Goal: Navigation & Orientation: Find specific page/section

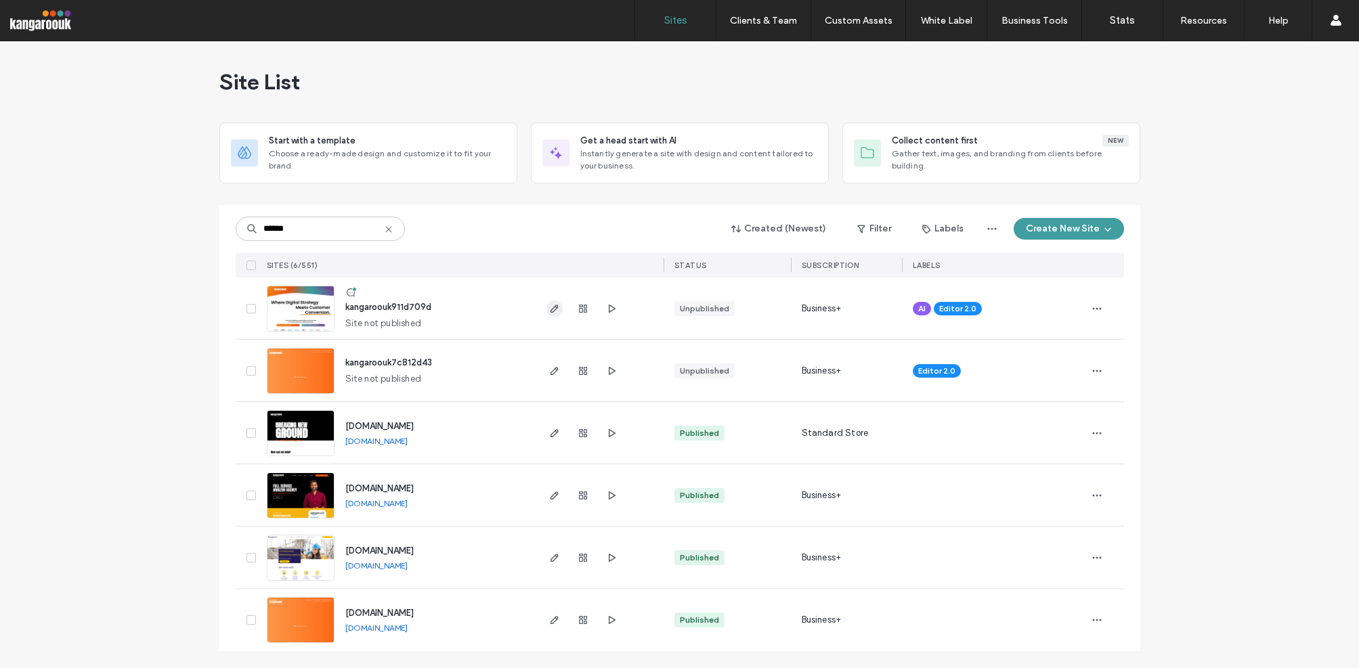
type input "******"
click at [550, 309] on use "button" at bounding box center [554, 309] width 8 height 8
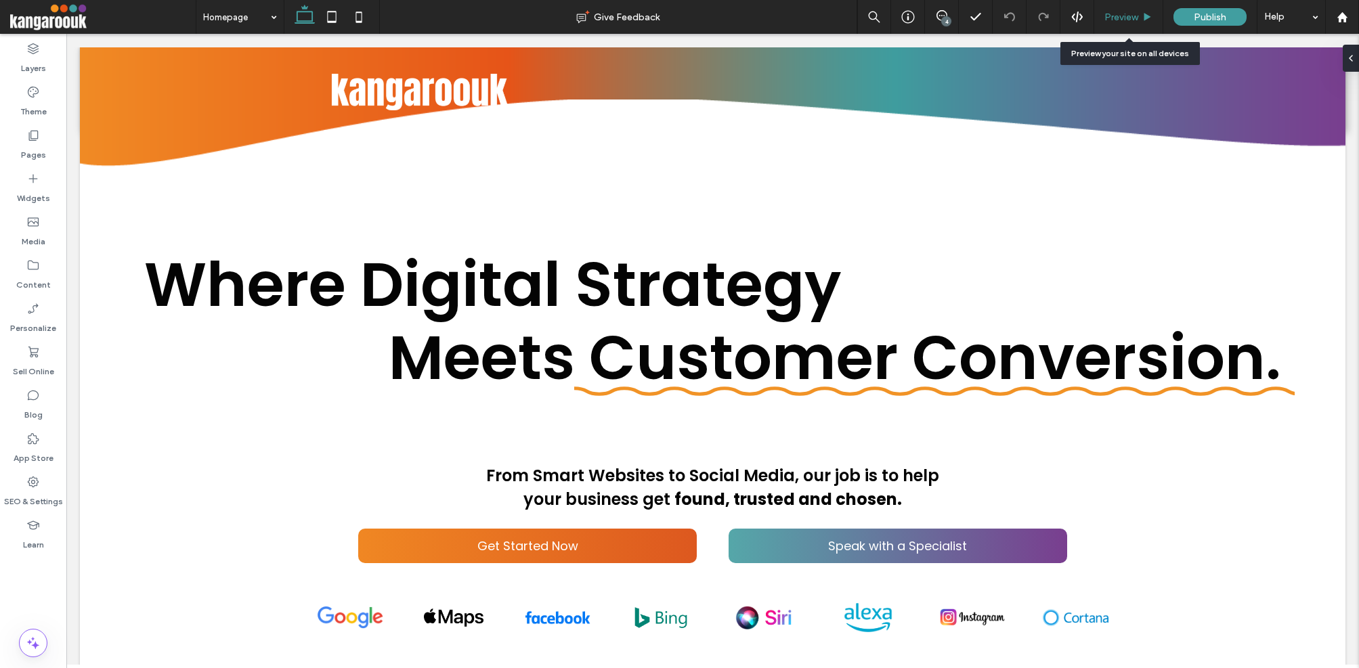
click at [1133, 14] on span "Preview" at bounding box center [1121, 18] width 34 height 12
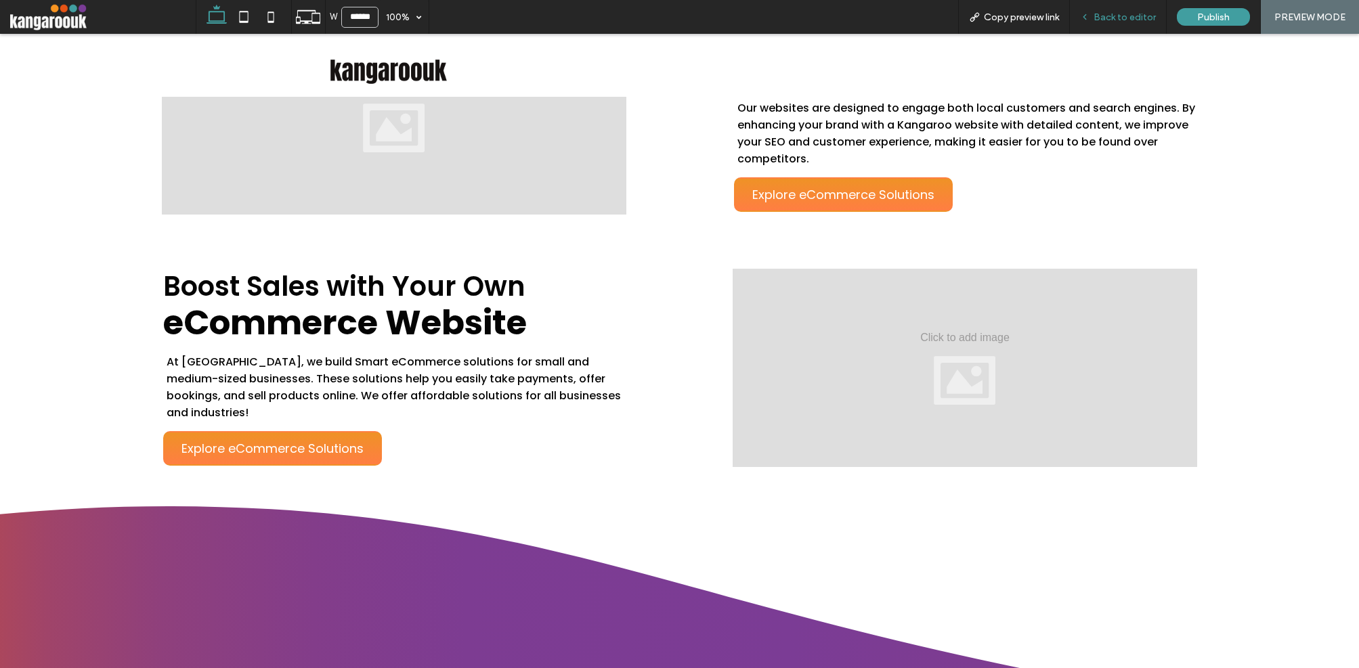
scroll to position [2520, 0]
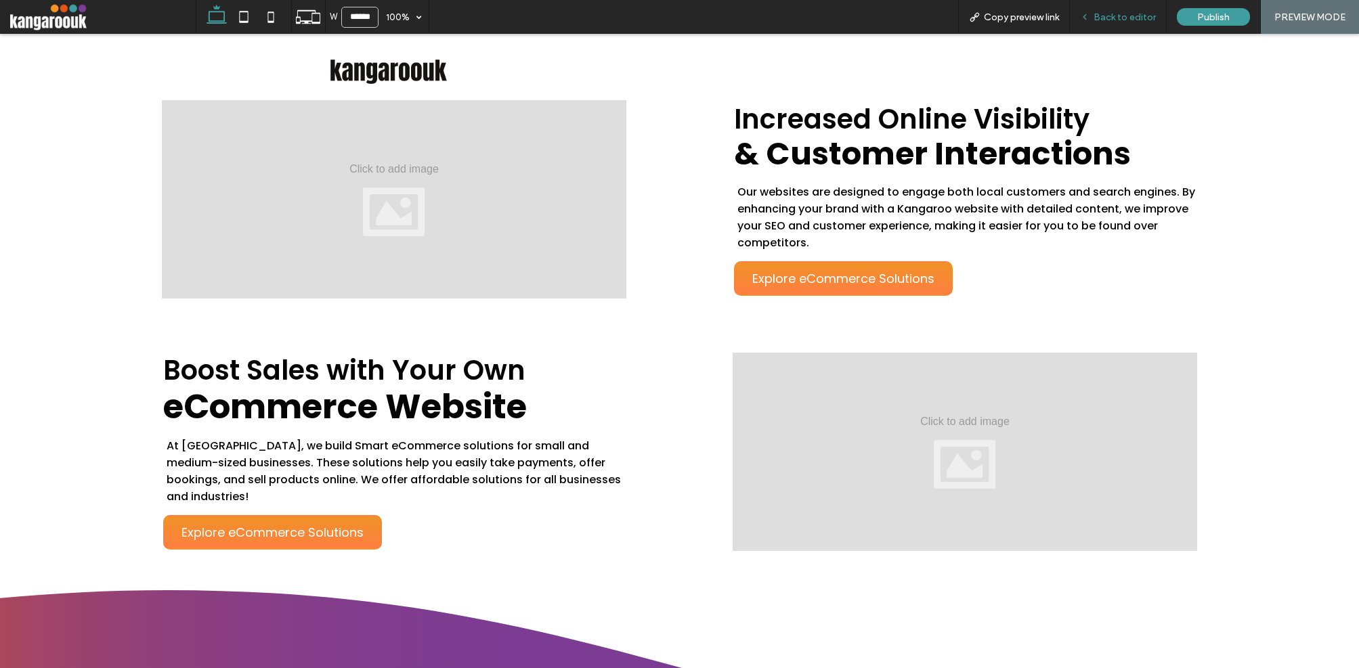
click at [1112, 19] on span "Back to editor" at bounding box center [1124, 18] width 62 height 12
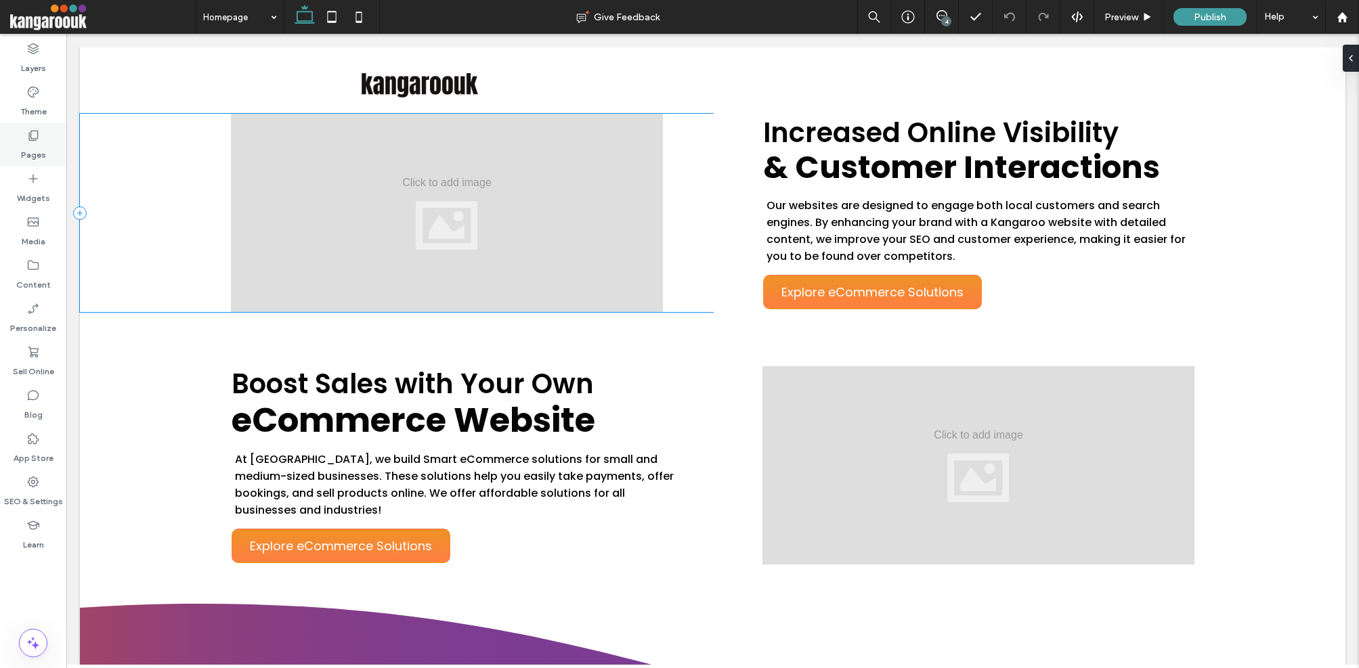
click at [32, 148] on label "Pages" at bounding box center [33, 151] width 25 height 19
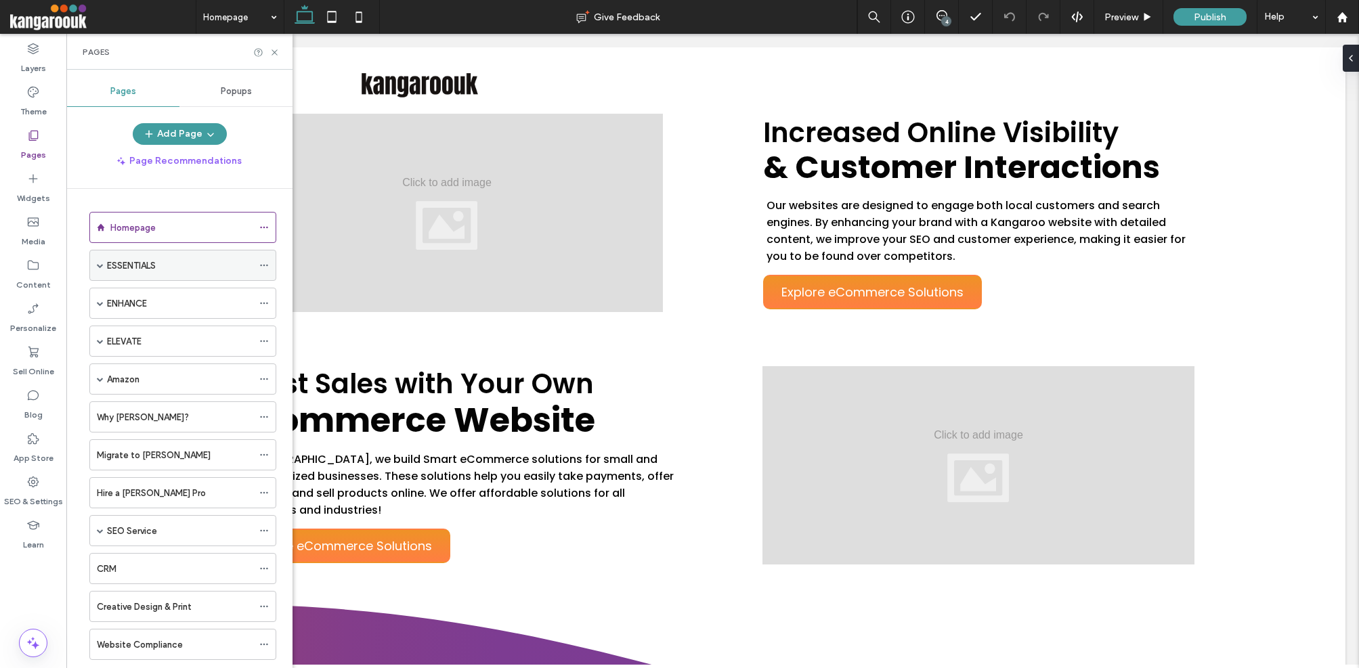
click at [167, 267] on div "ESSENTIALS" at bounding box center [180, 266] width 146 height 14
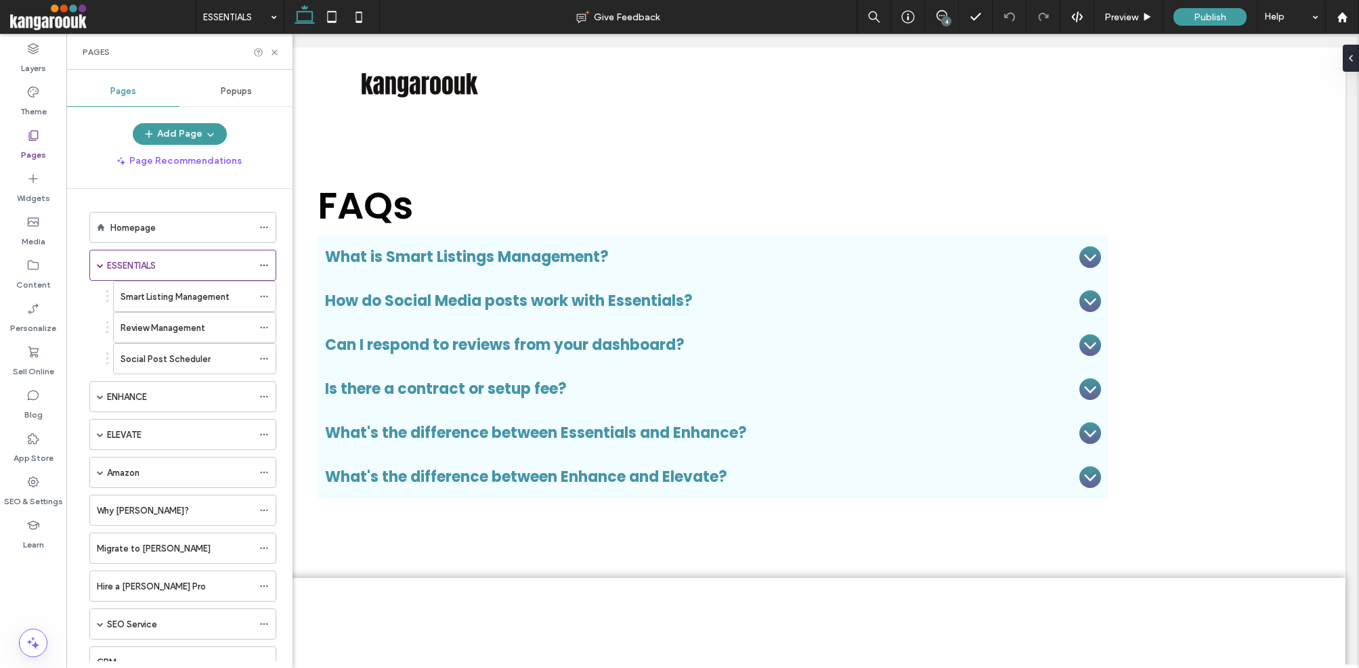
scroll to position [4162, 0]
click at [192, 301] on label "Smart Listing Management" at bounding box center [174, 297] width 109 height 24
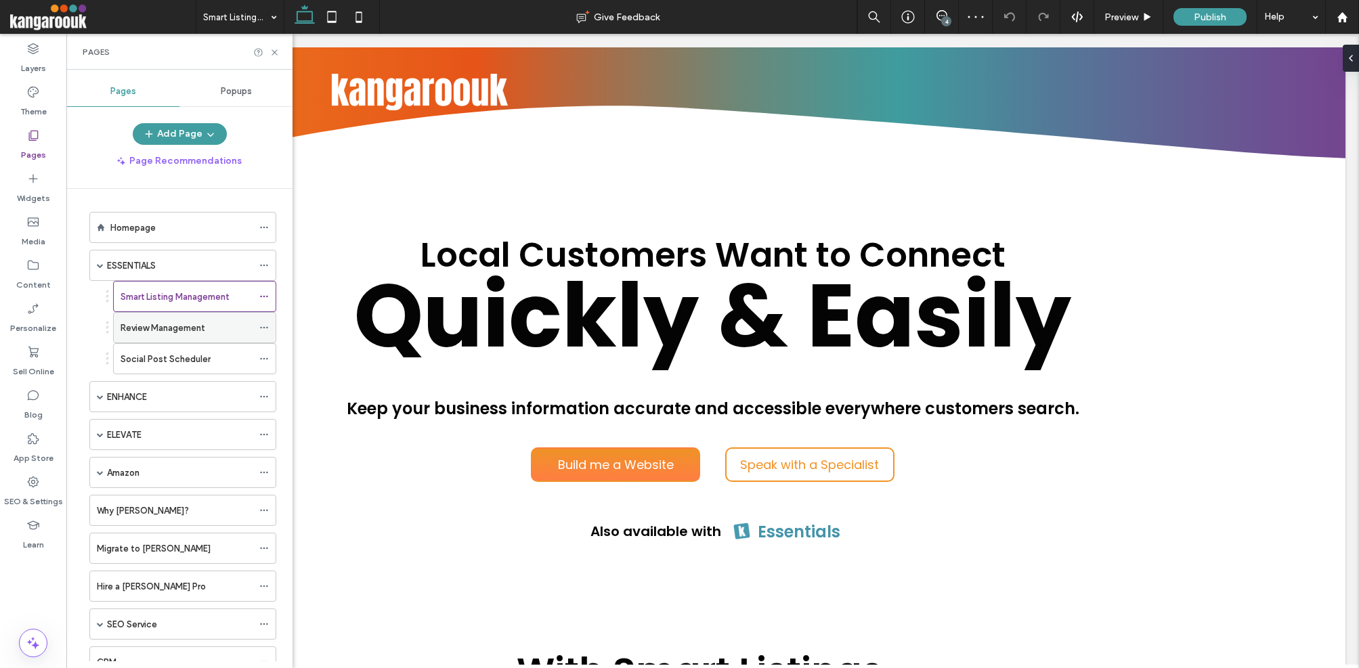
click at [177, 330] on label "Review Management" at bounding box center [162, 328] width 85 height 24
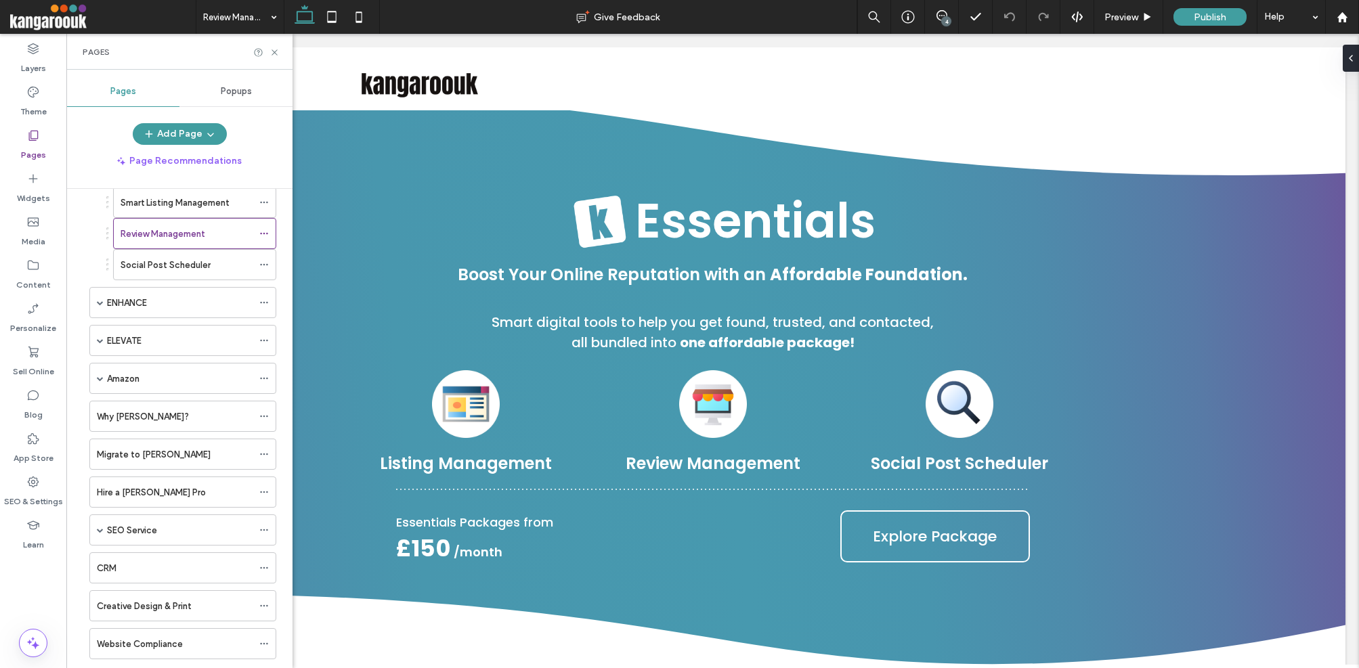
scroll to position [108, 0]
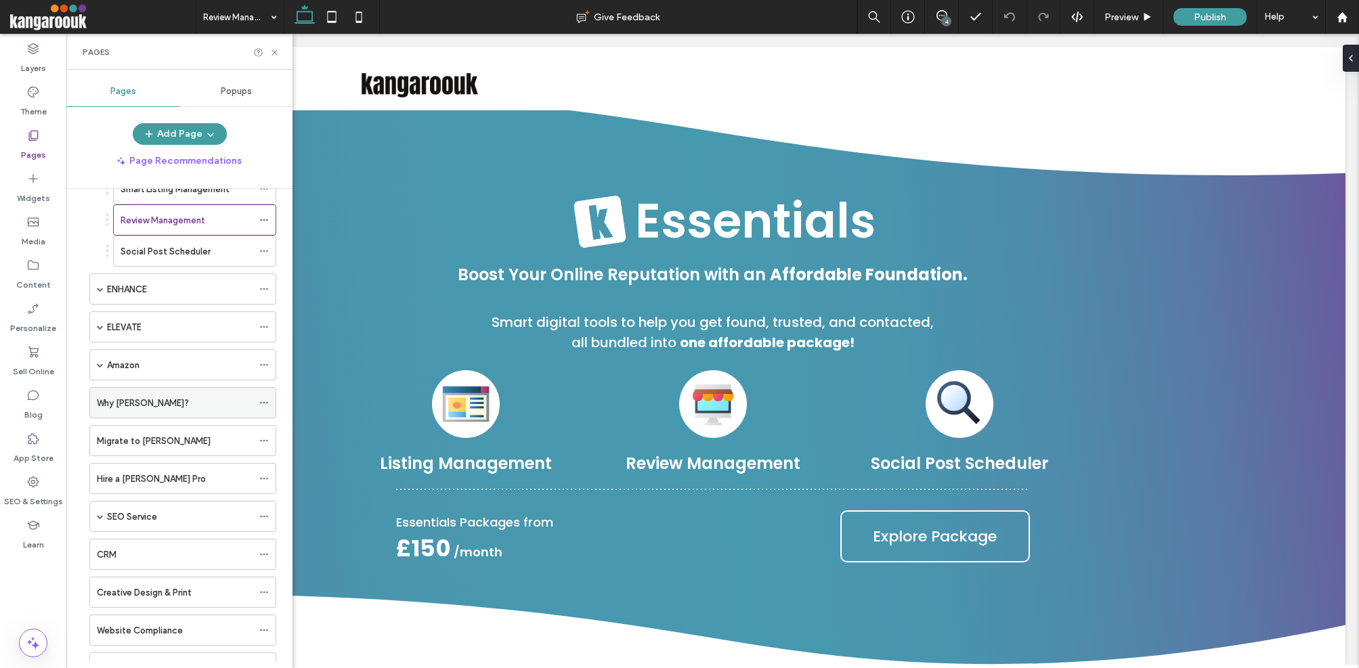
click at [196, 397] on div "Why [PERSON_NAME]?" at bounding box center [175, 403] width 156 height 14
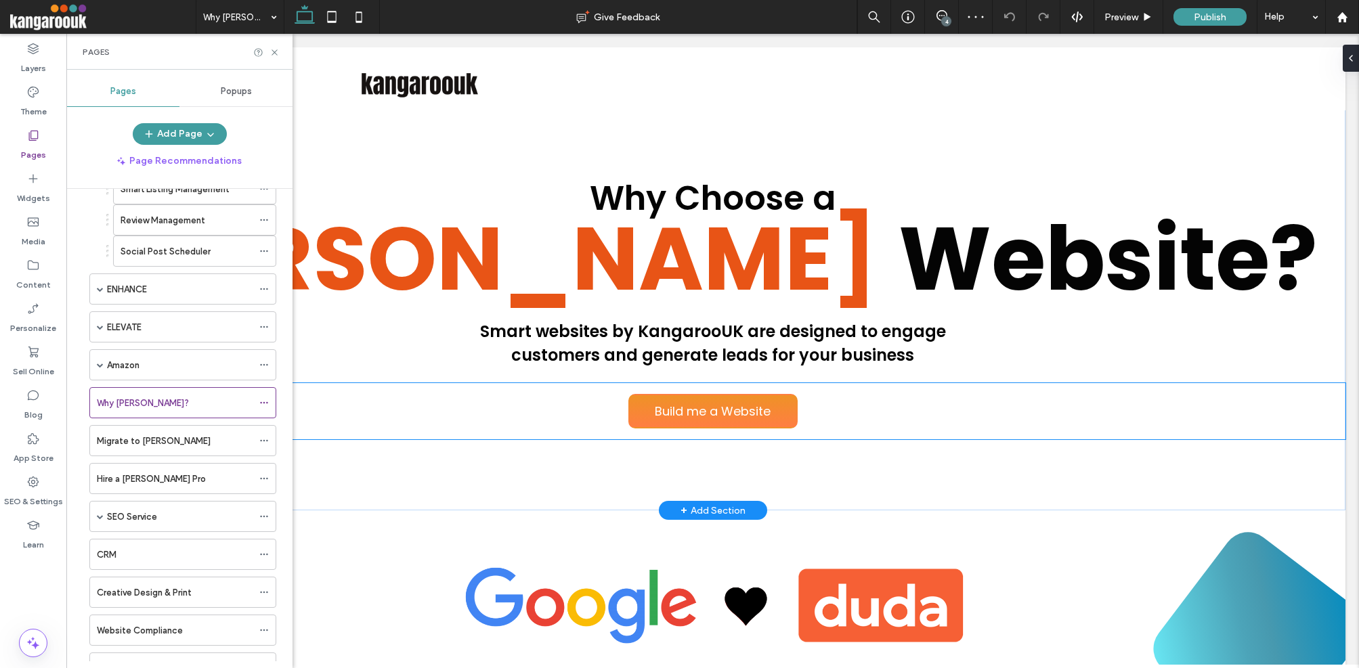
scroll to position [87, 0]
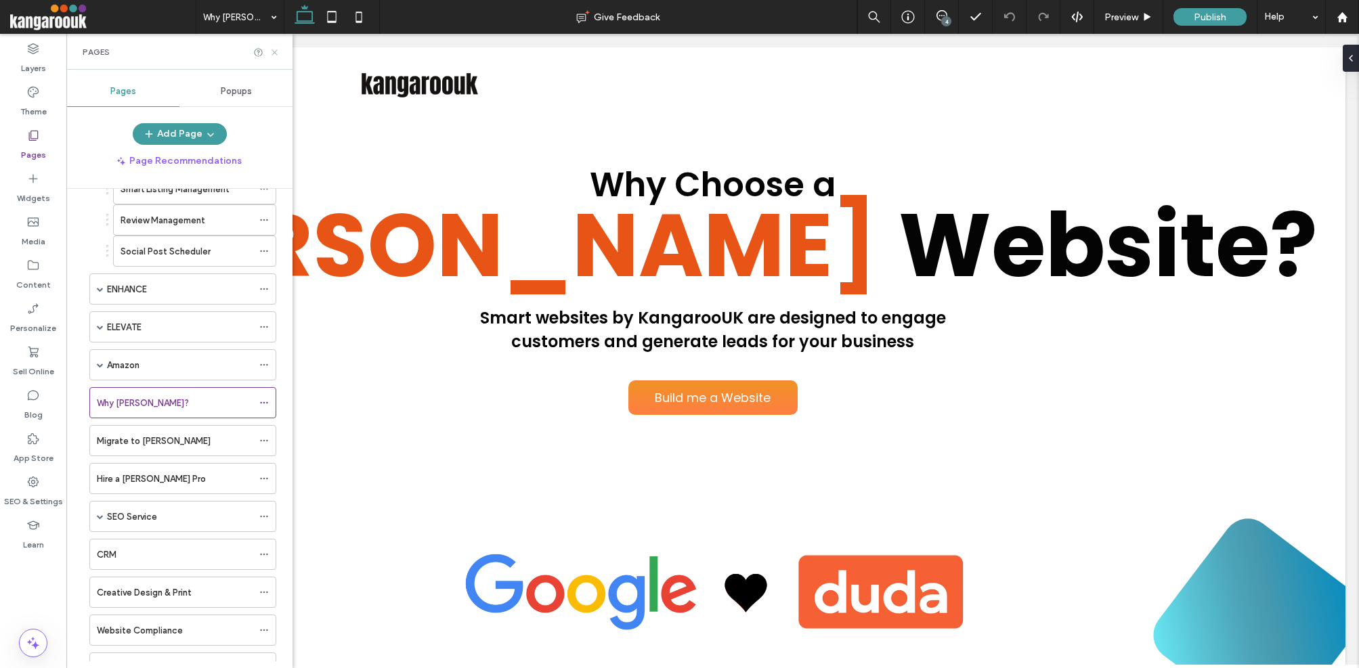
drag, startPoint x: 271, startPoint y: 50, endPoint x: 253, endPoint y: 20, distance: 34.6
click at [271, 50] on icon at bounding box center [274, 52] width 10 height 10
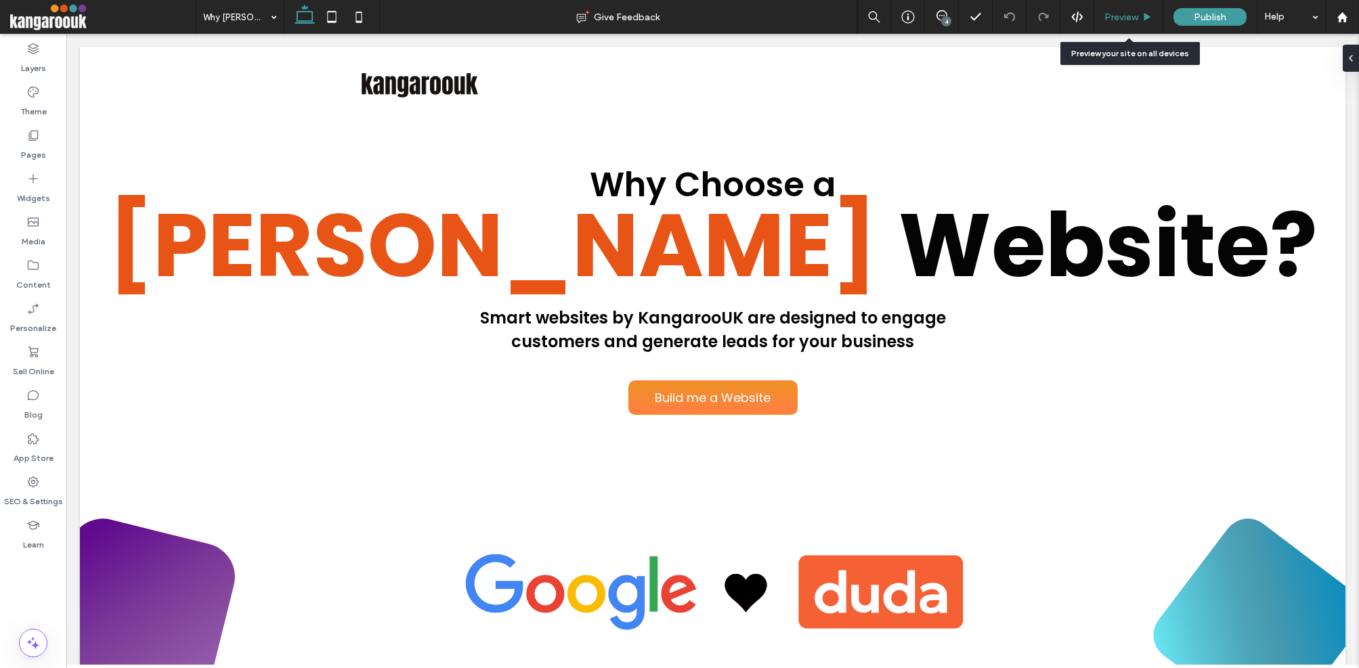
click at [1114, 20] on span "Preview" at bounding box center [1121, 18] width 34 height 12
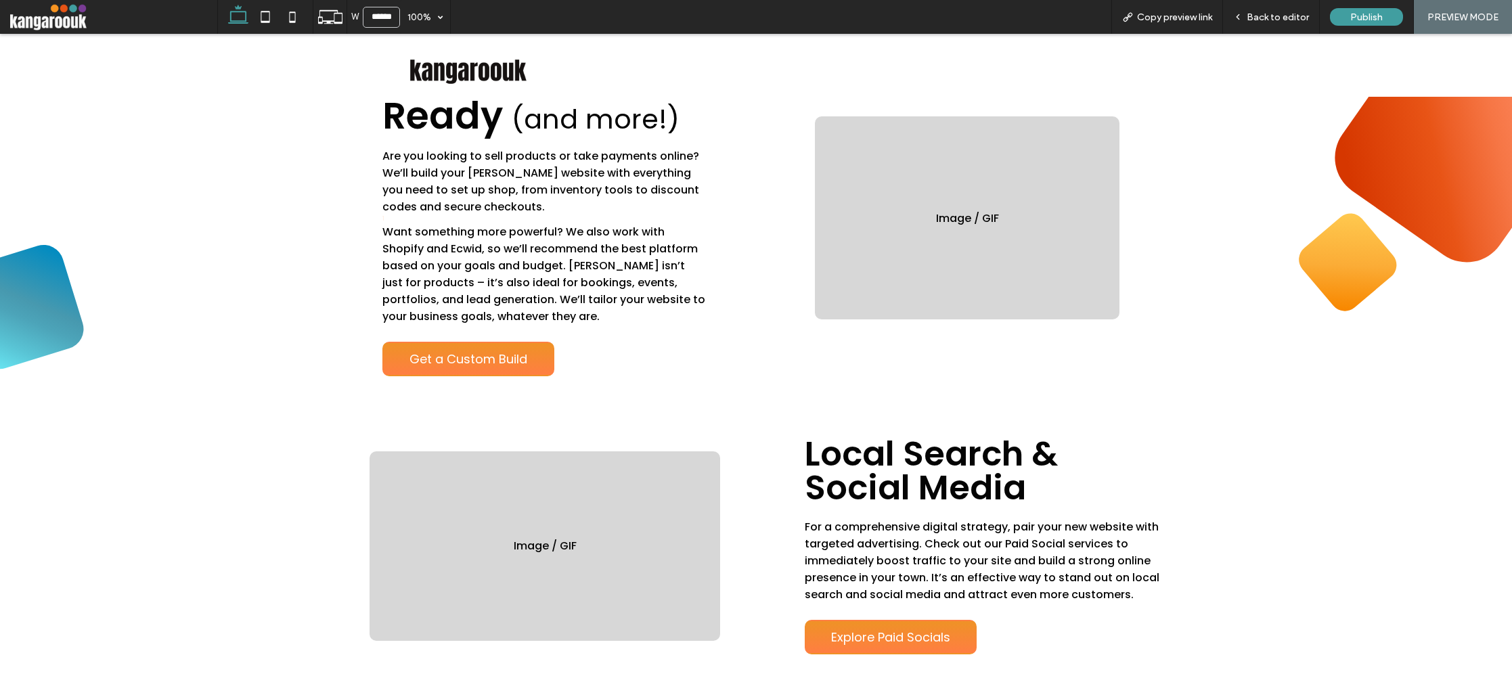
scroll to position [2492, 0]
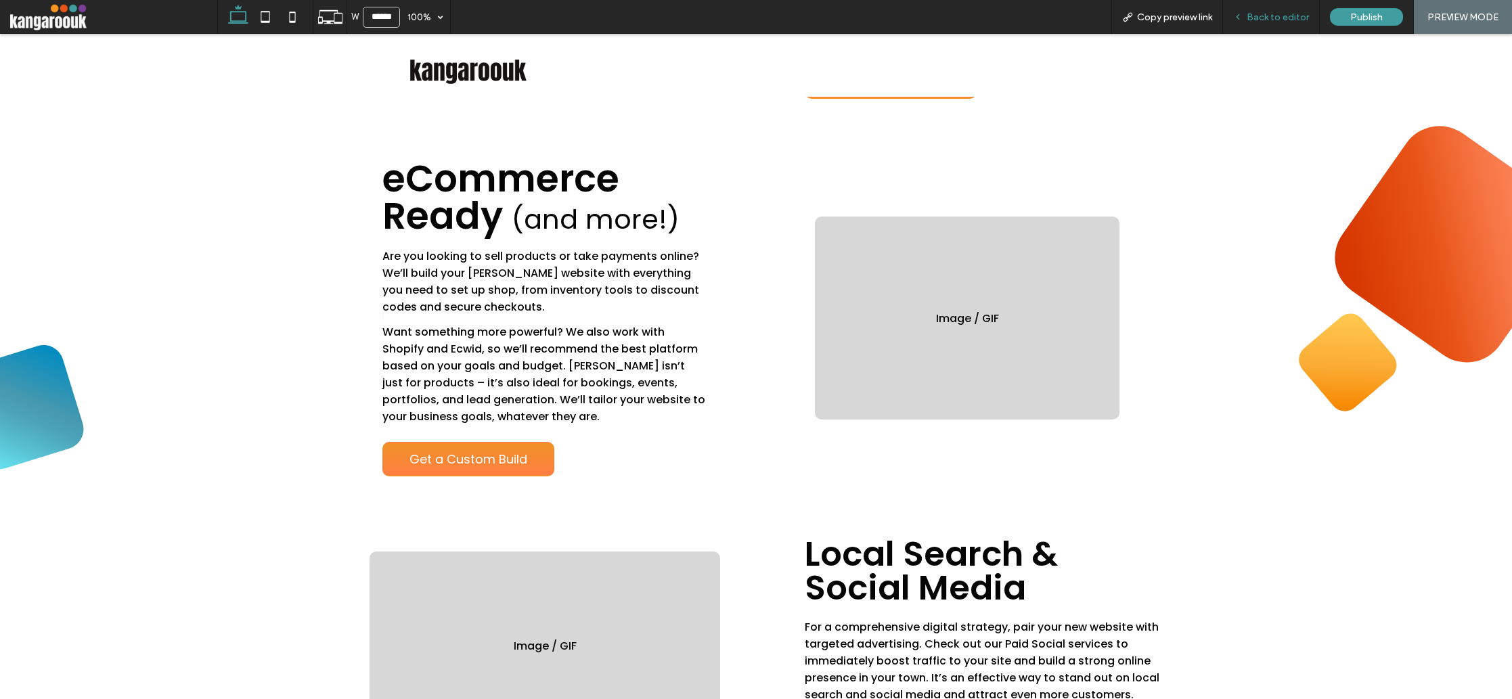
click at [1269, 18] on span "Back to editor" at bounding box center [1278, 18] width 62 height 12
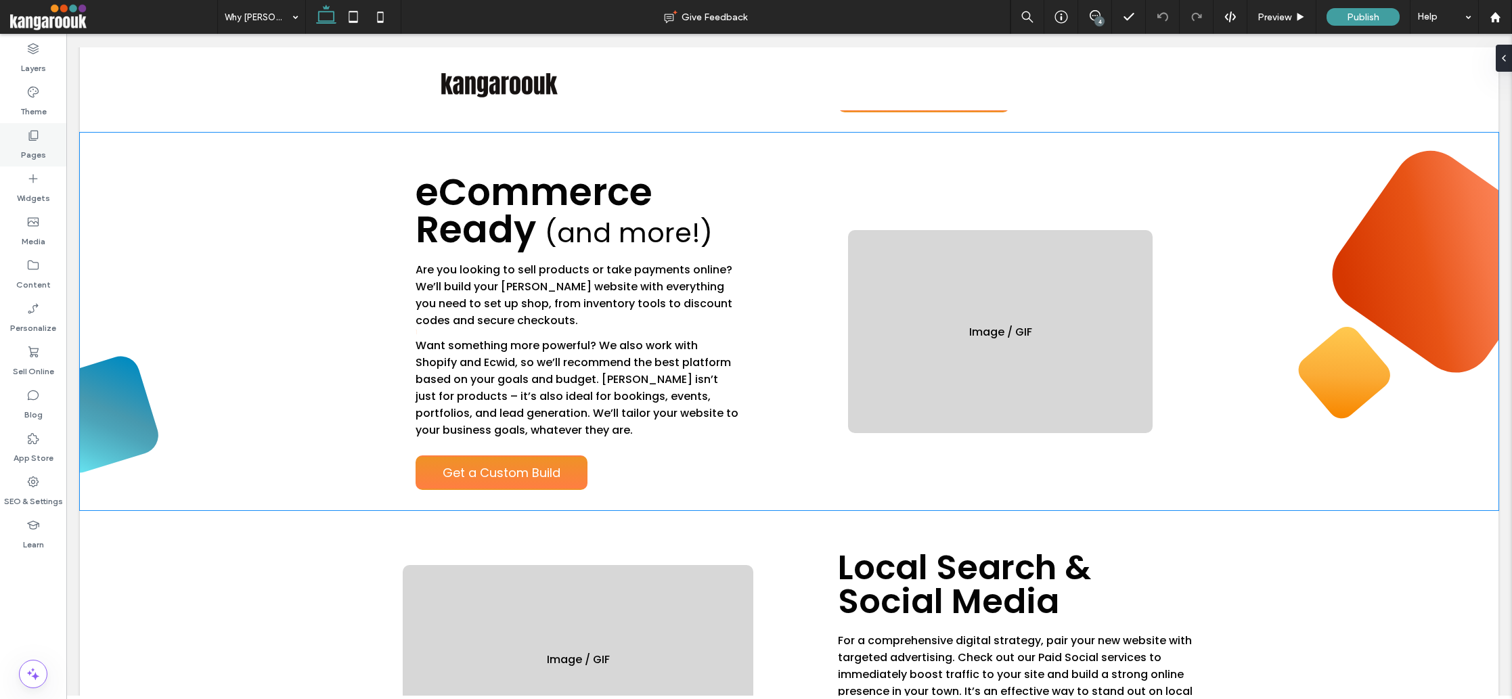
click at [30, 147] on label "Pages" at bounding box center [33, 151] width 25 height 19
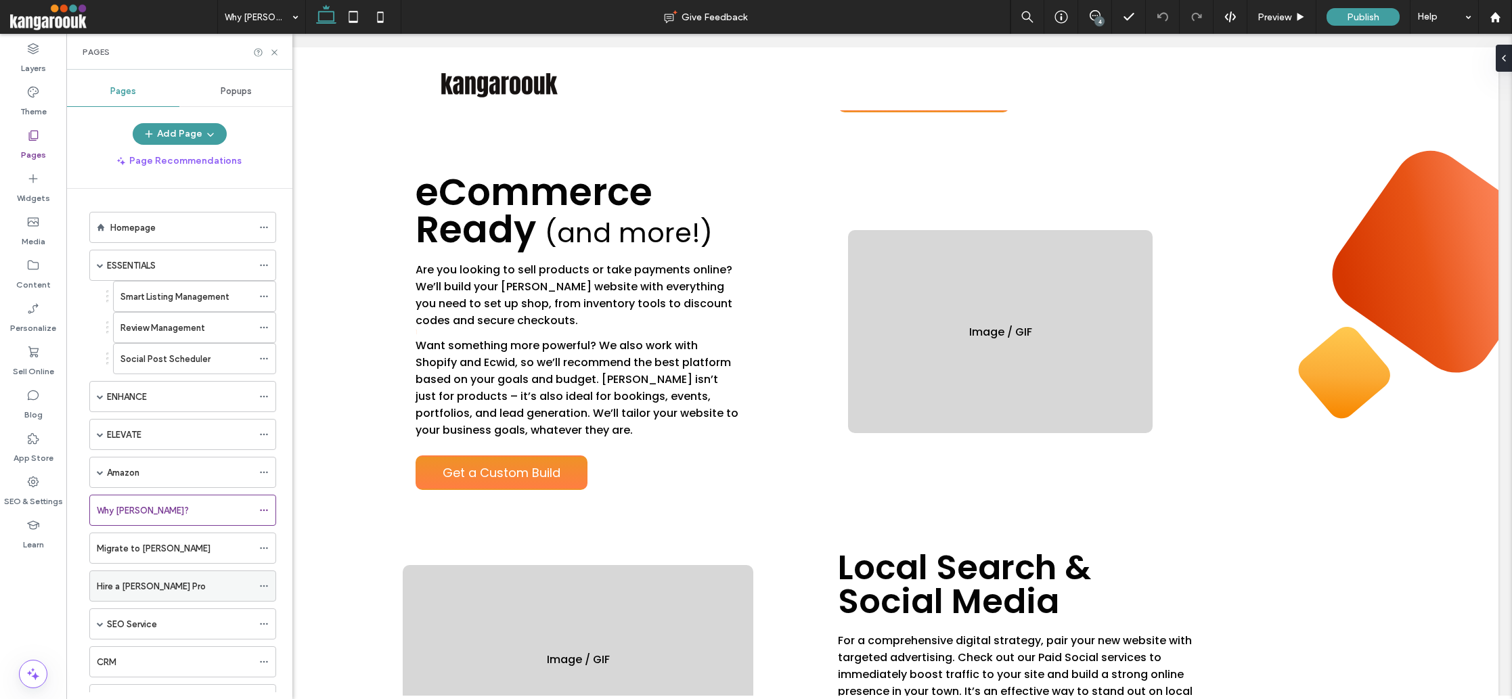
click at [179, 592] on div "Hire a [PERSON_NAME] Pro" at bounding box center [175, 586] width 156 height 14
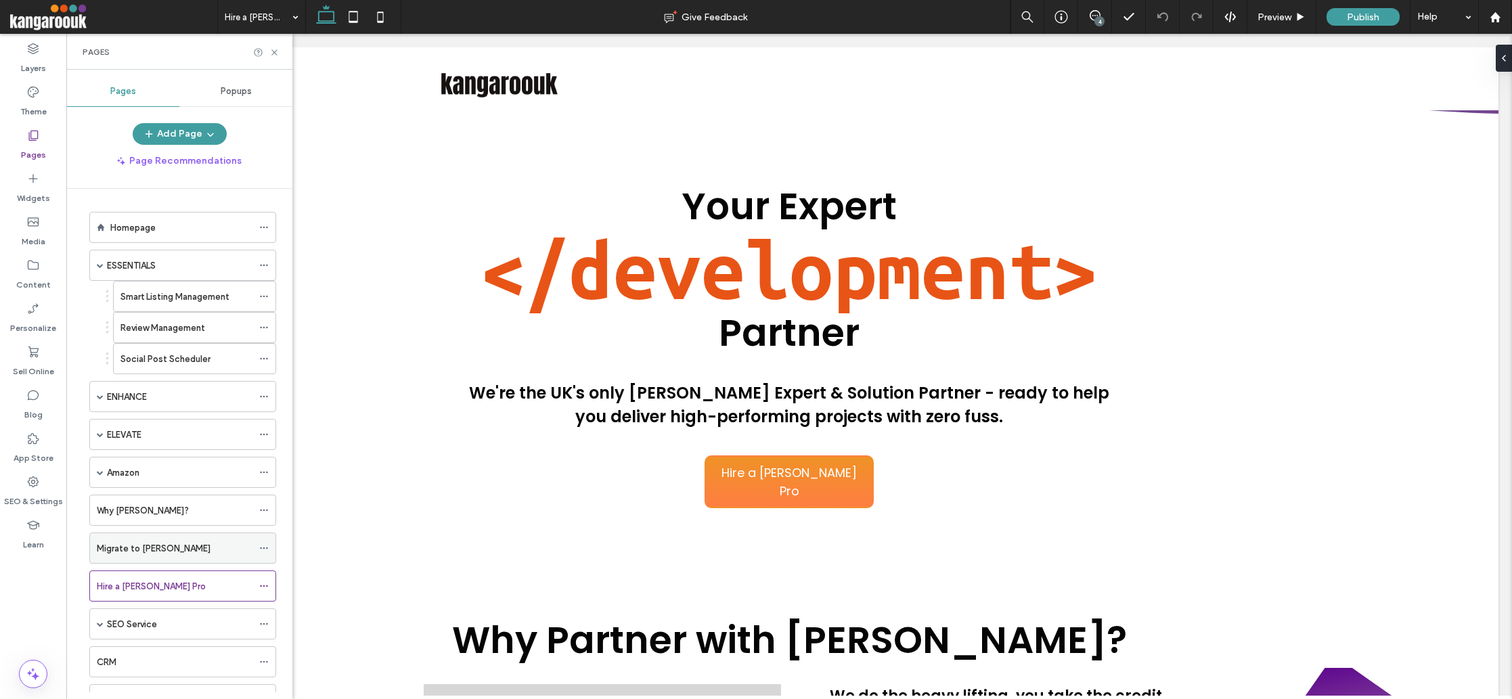
scroll to position [158, 0]
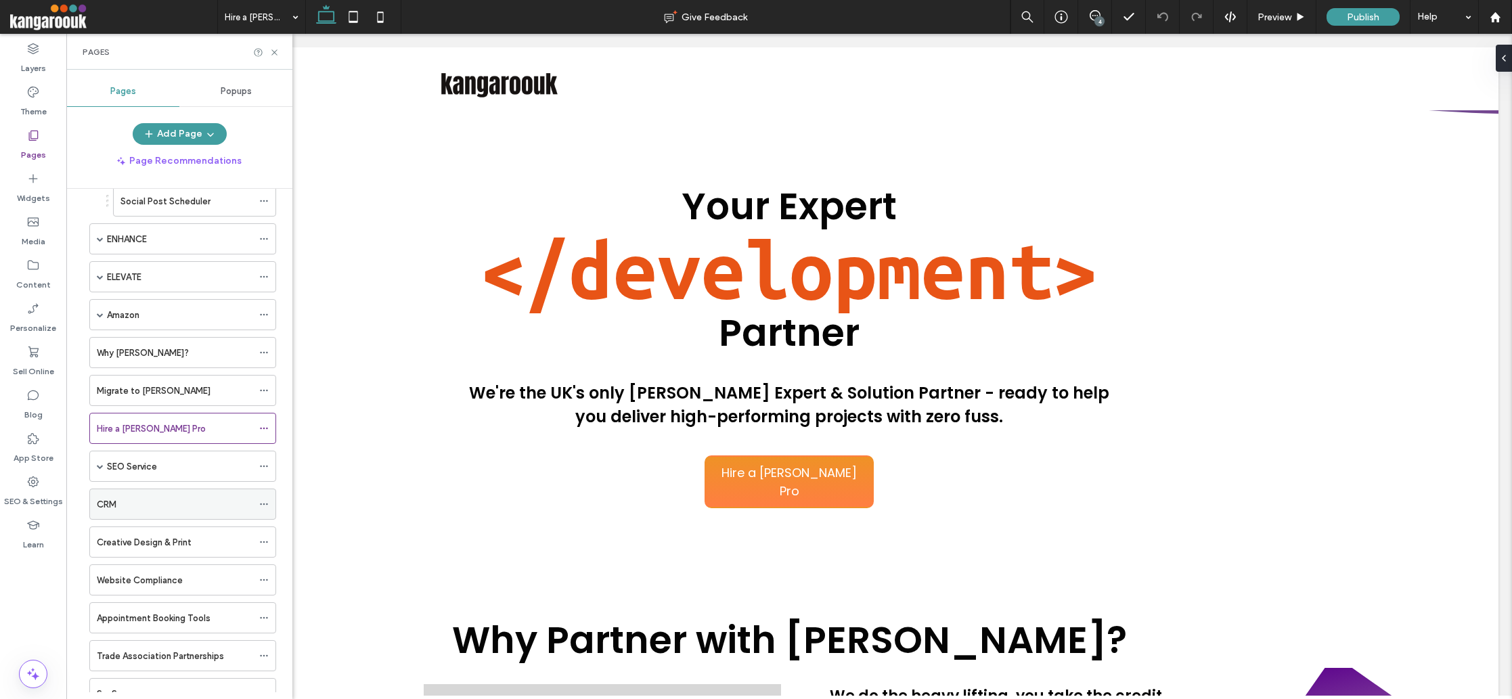
click at [156, 503] on div "CRM" at bounding box center [175, 505] width 156 height 14
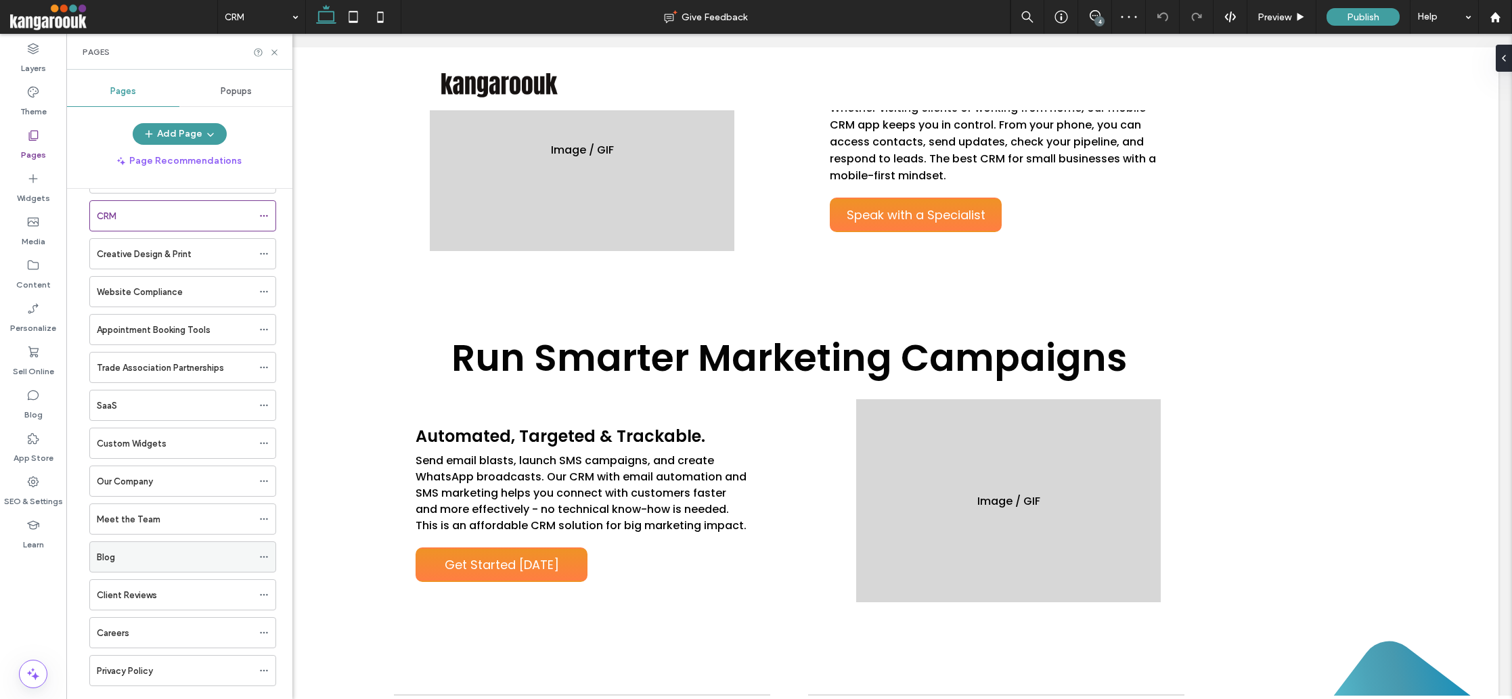
scroll to position [449, 0]
click at [175, 589] on div "Client Reviews" at bounding box center [175, 593] width 156 height 14
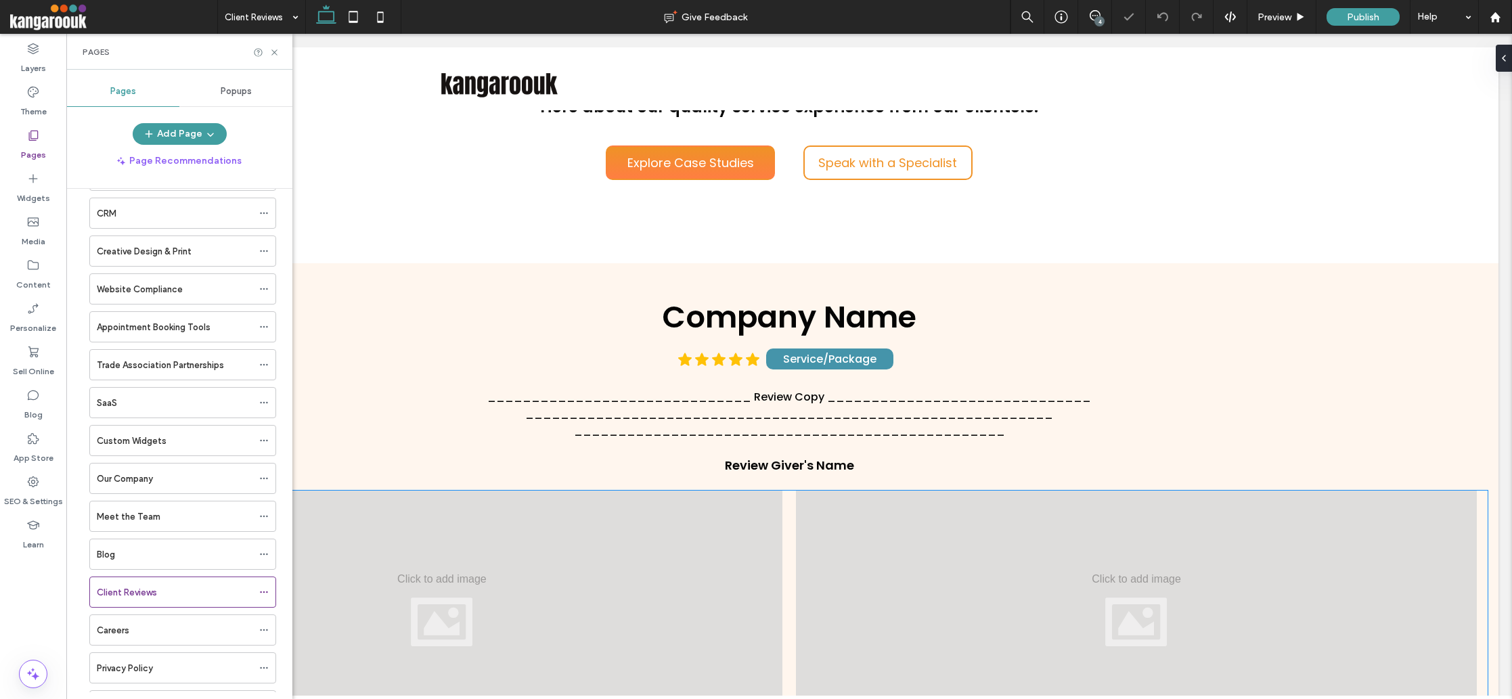
scroll to position [532, 0]
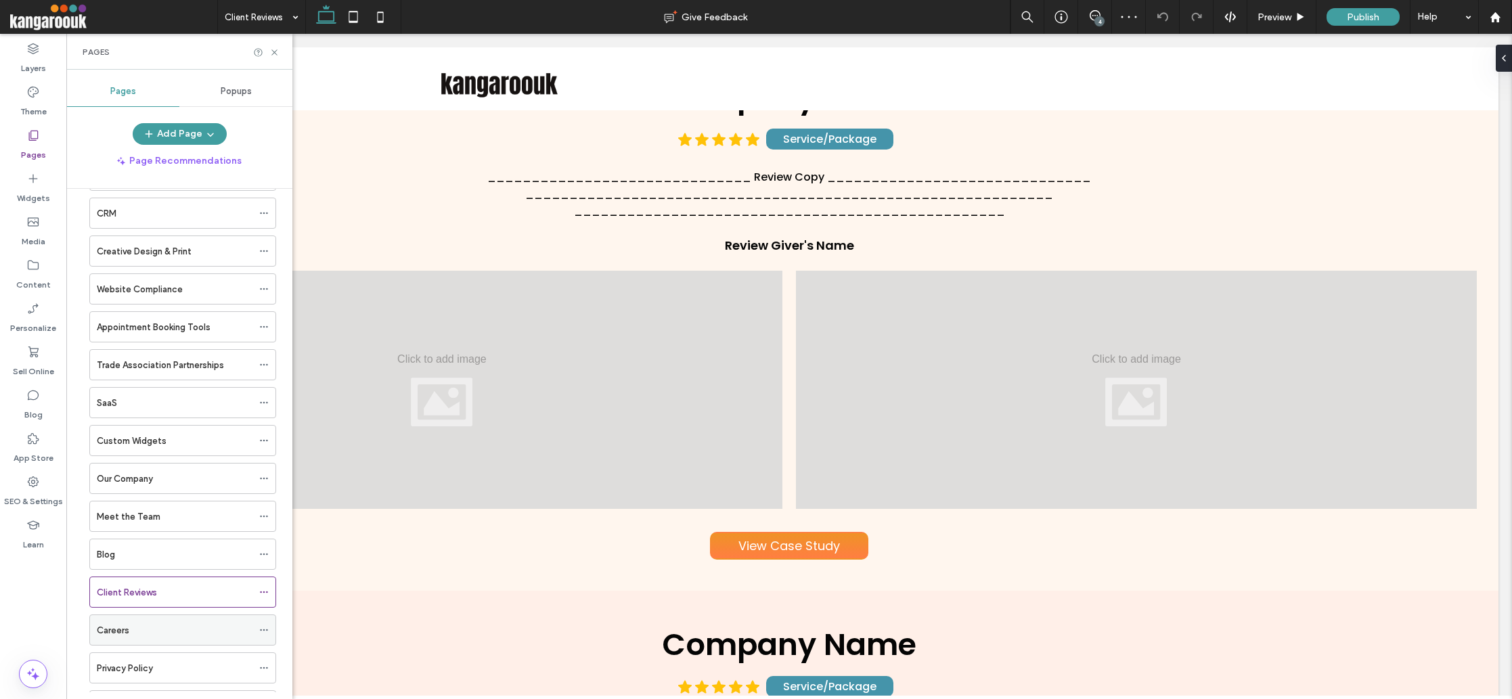
click at [168, 632] on div "Careers" at bounding box center [175, 630] width 156 height 14
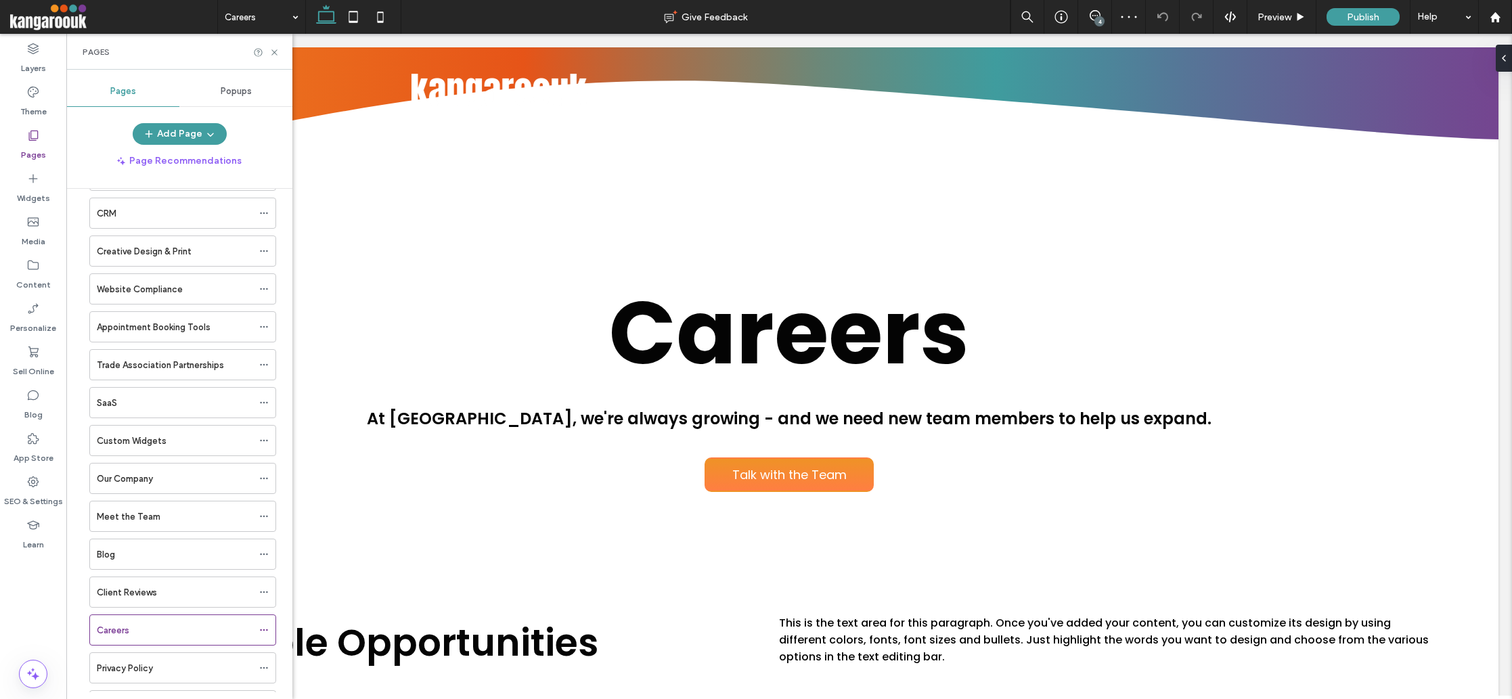
scroll to position [0, 0]
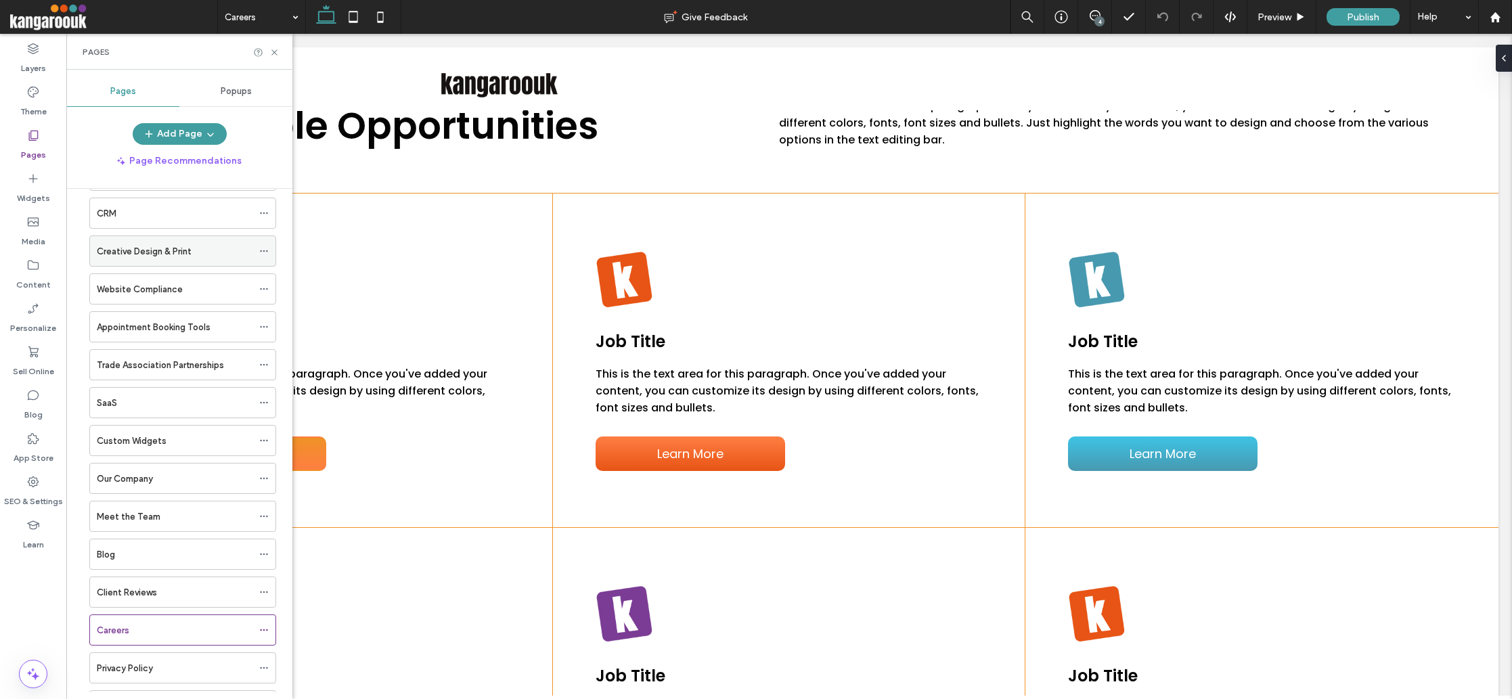
scroll to position [372, 0]
click at [169, 359] on label "Website Compliance" at bounding box center [140, 367] width 86 height 24
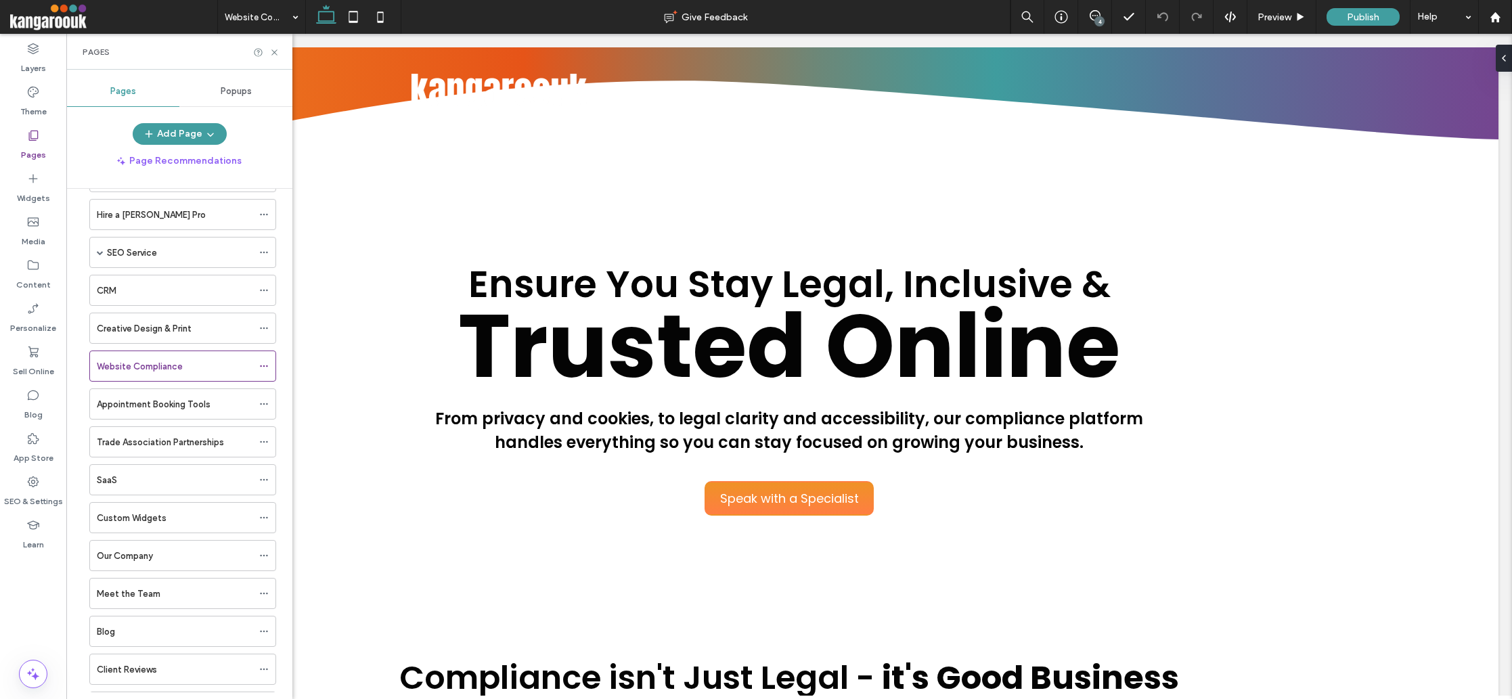
scroll to position [0, 0]
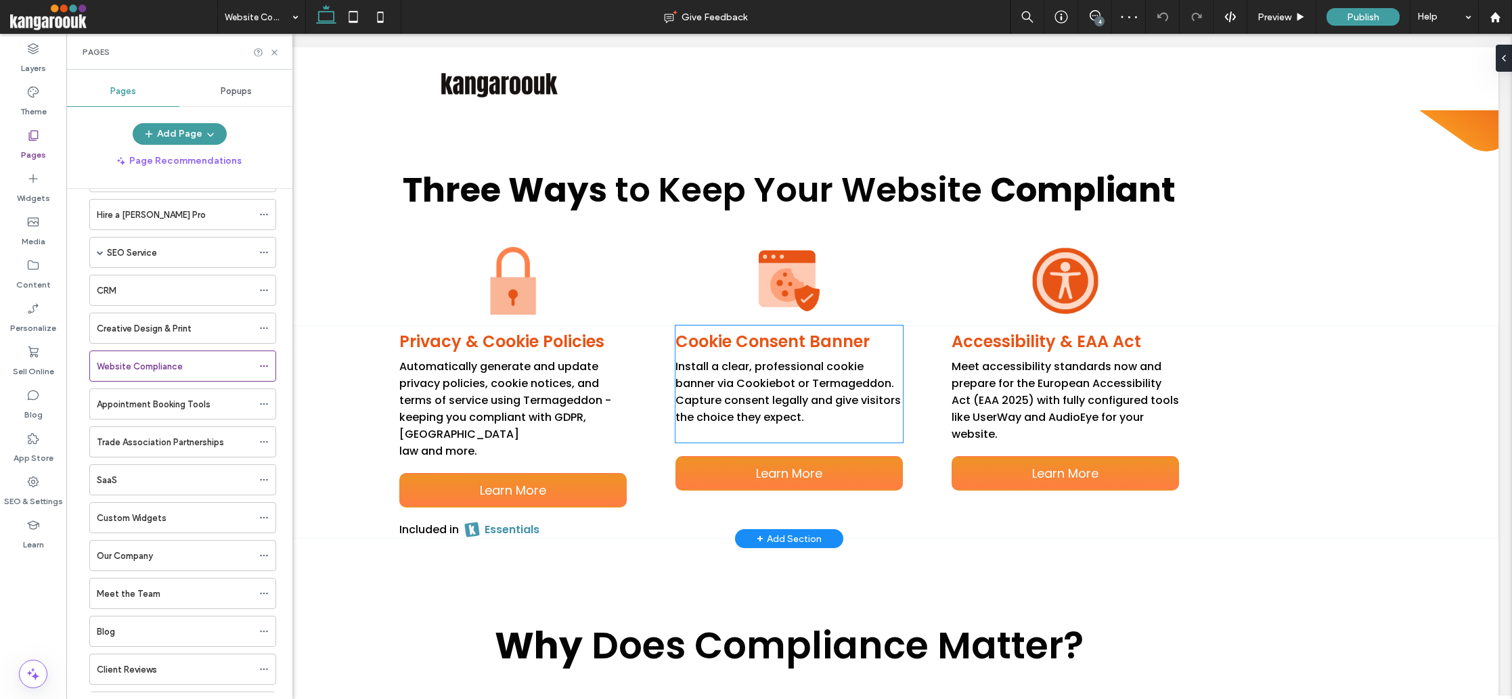
scroll to position [922, 0]
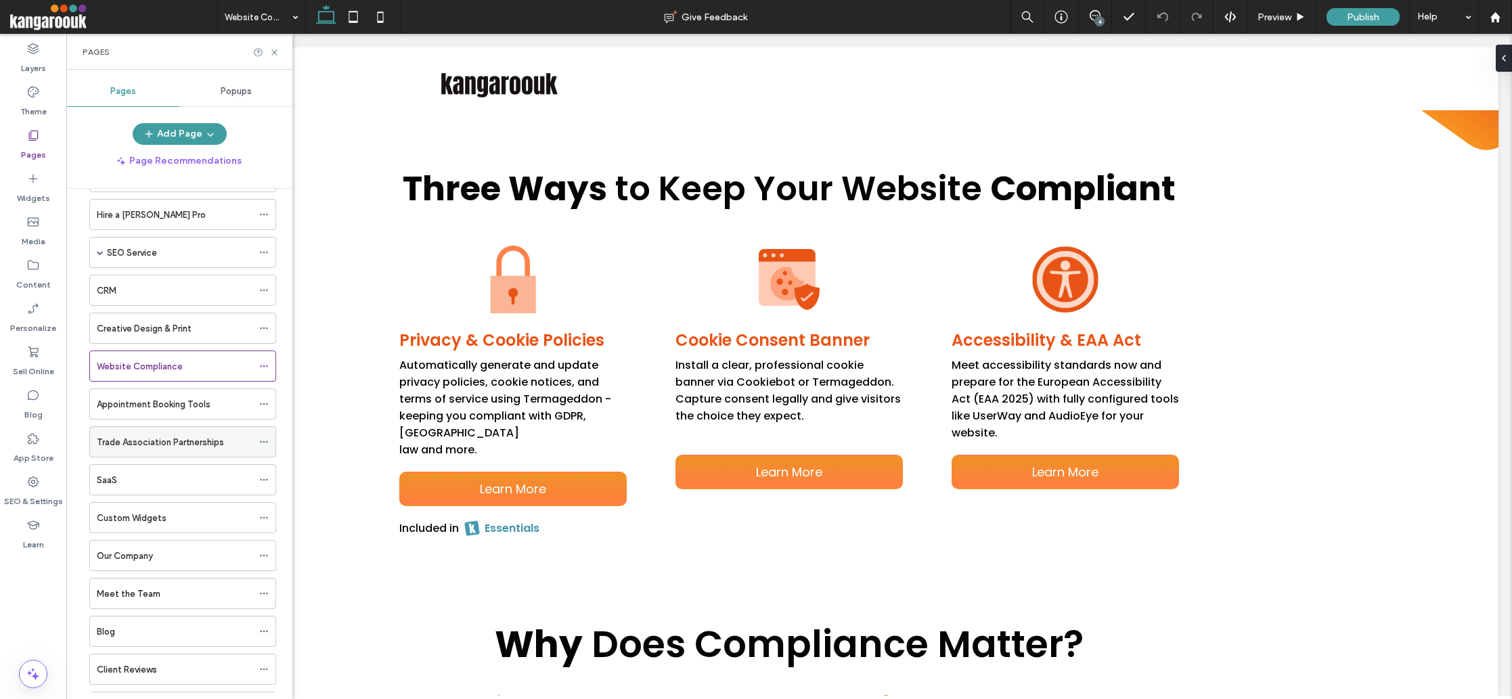
click at [202, 443] on label "Trade Association Partnerships" at bounding box center [160, 443] width 127 height 24
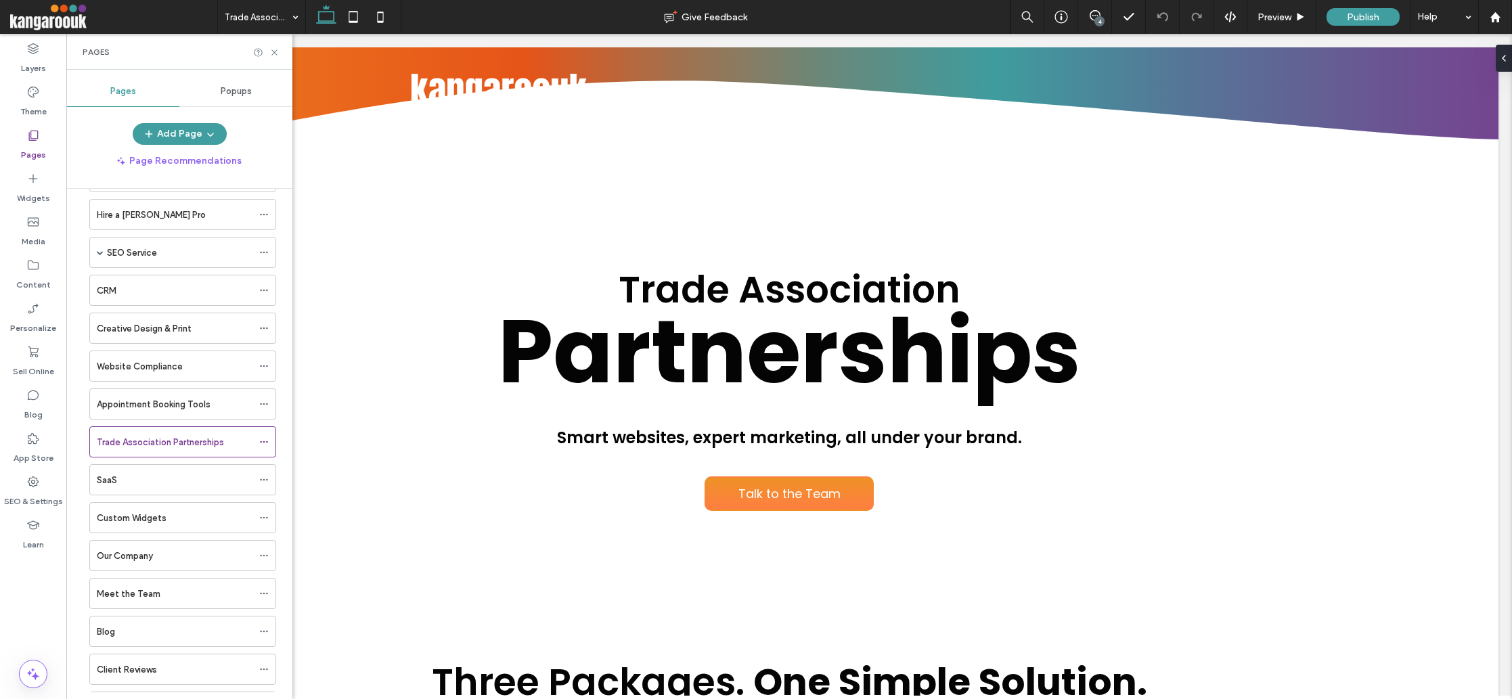
scroll to position [0, 0]
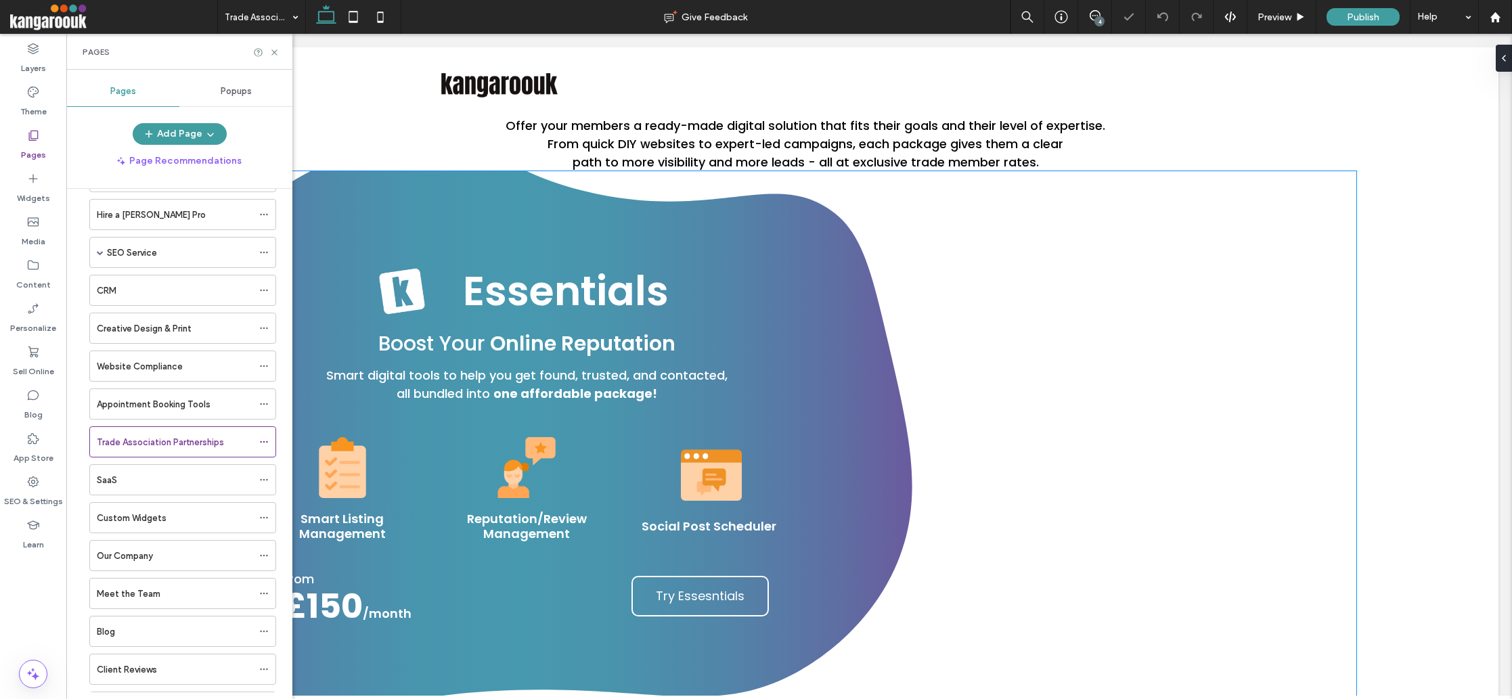
scroll to position [815, 0]
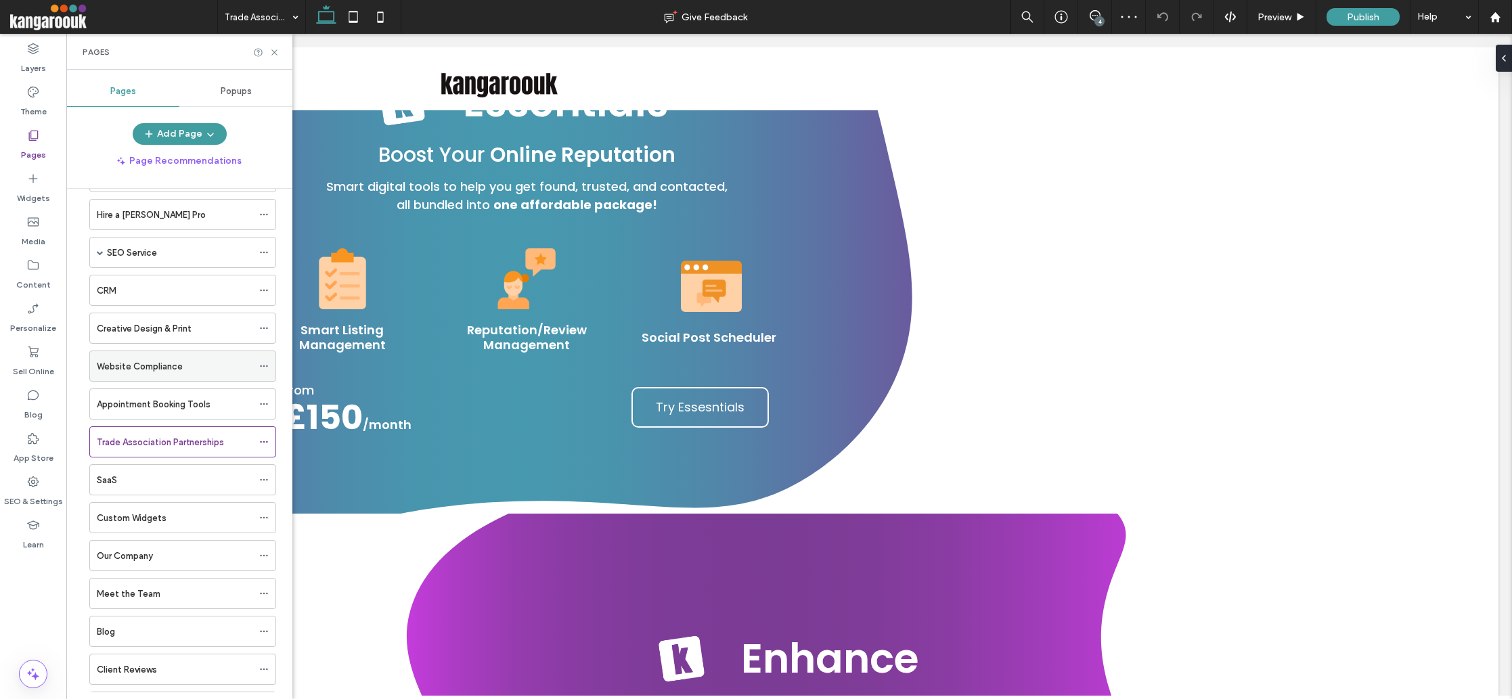
click at [167, 365] on label "Website Compliance" at bounding box center [140, 367] width 86 height 24
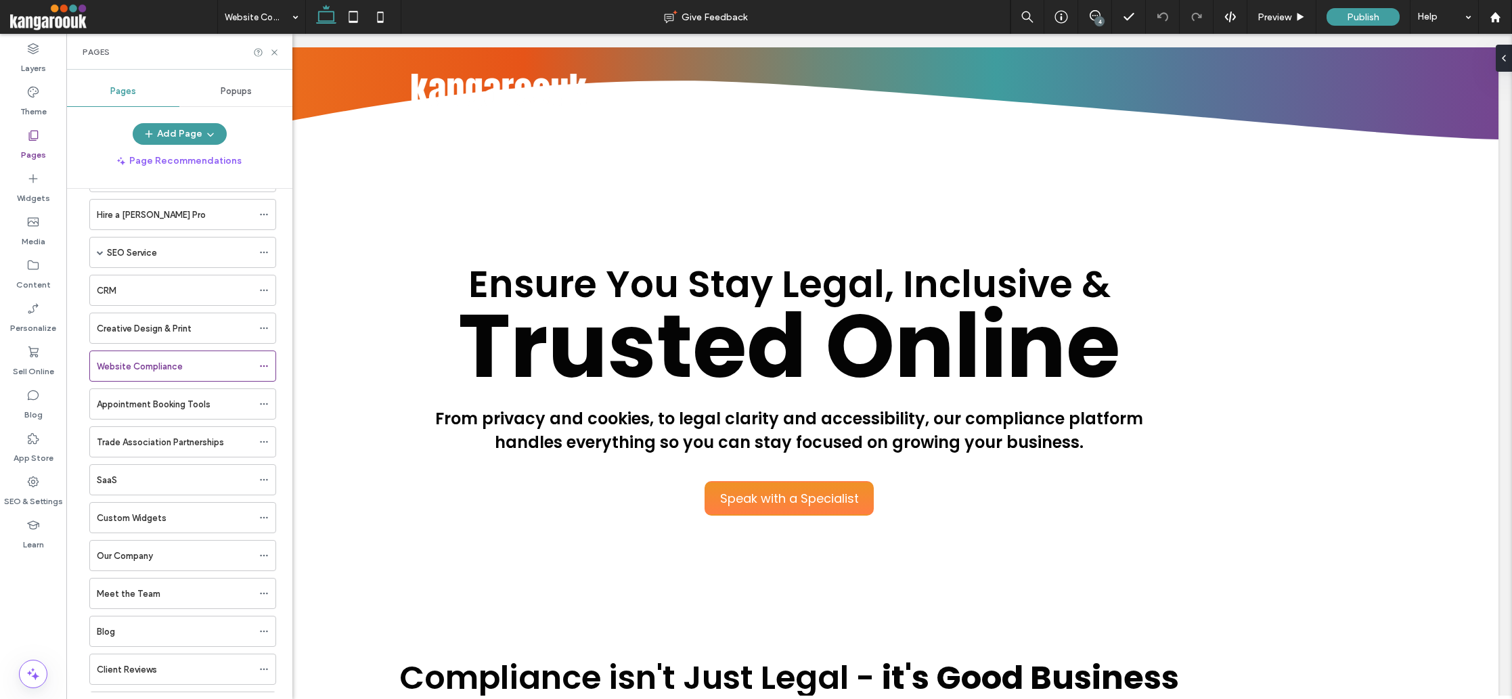
scroll to position [0, 0]
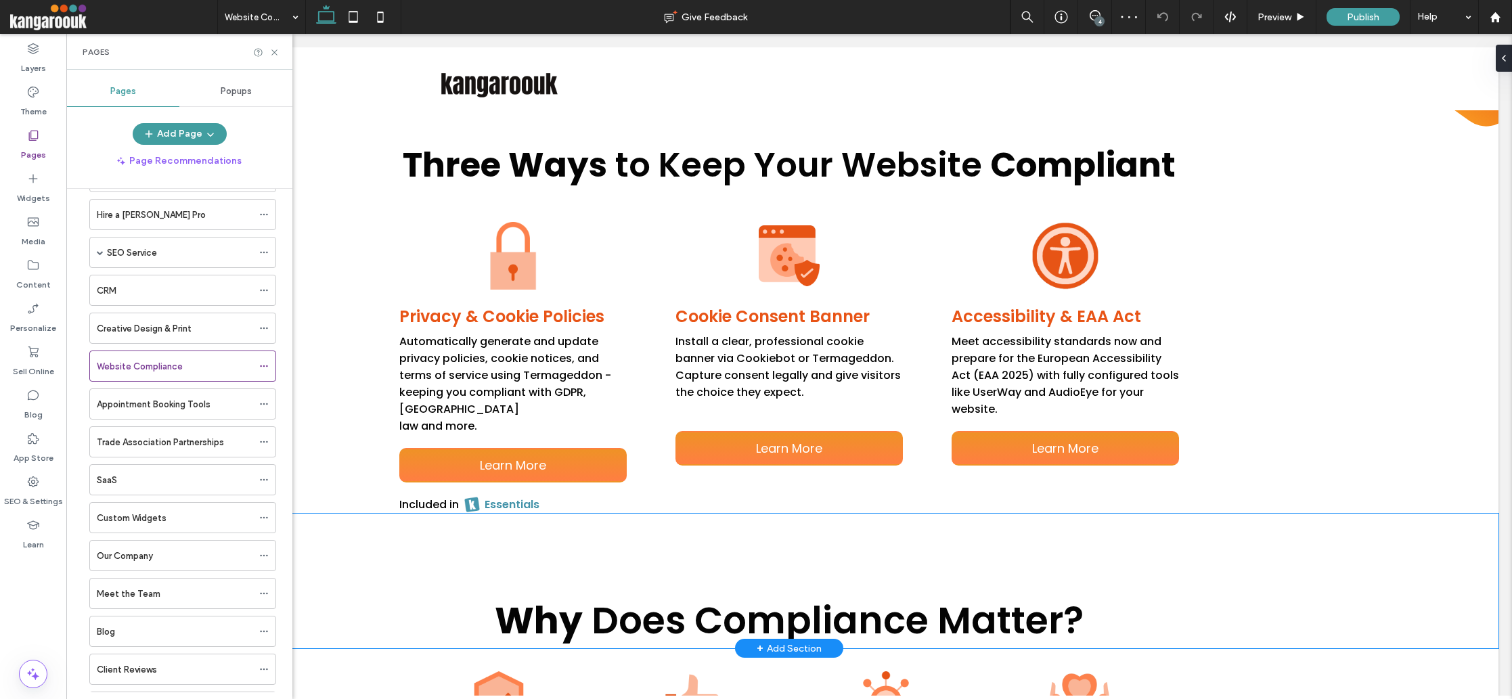
scroll to position [942, 0]
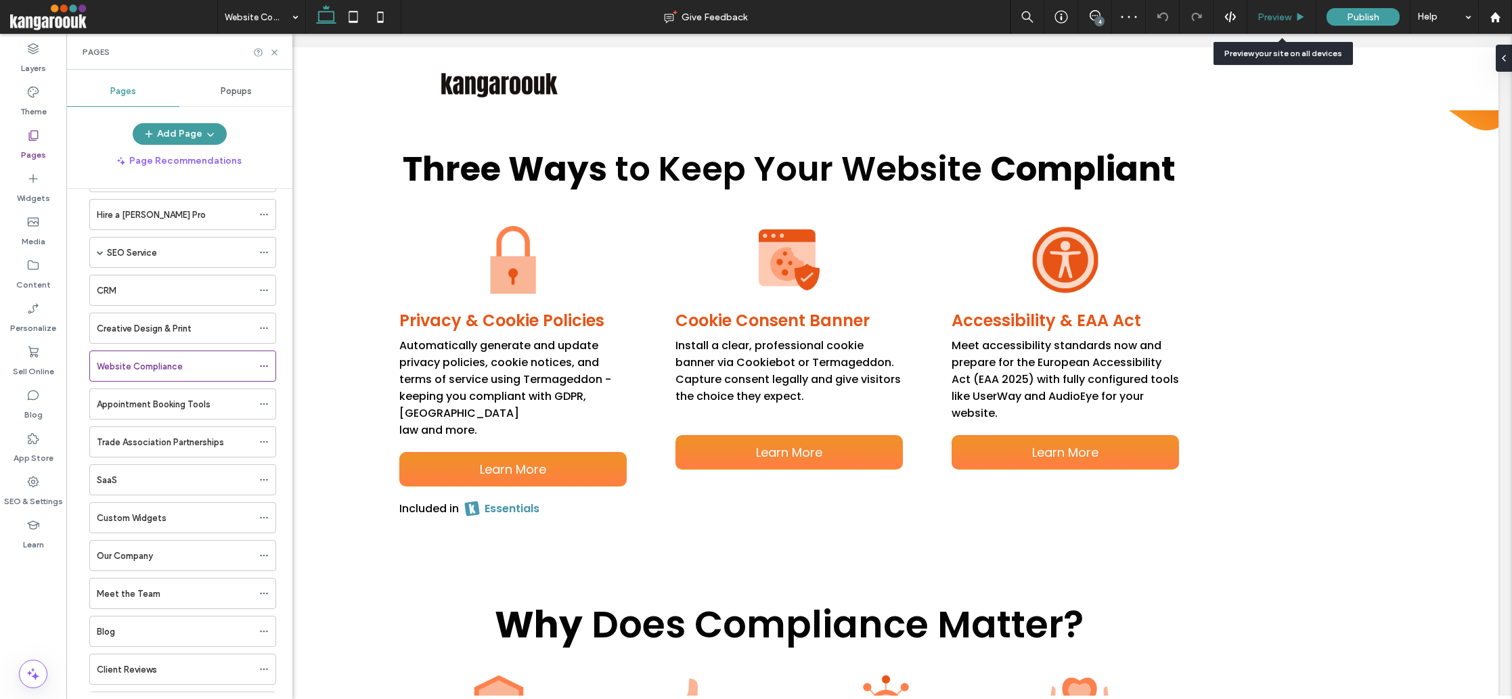
click at [1273, 23] on div "Preview" at bounding box center [1282, 17] width 69 height 34
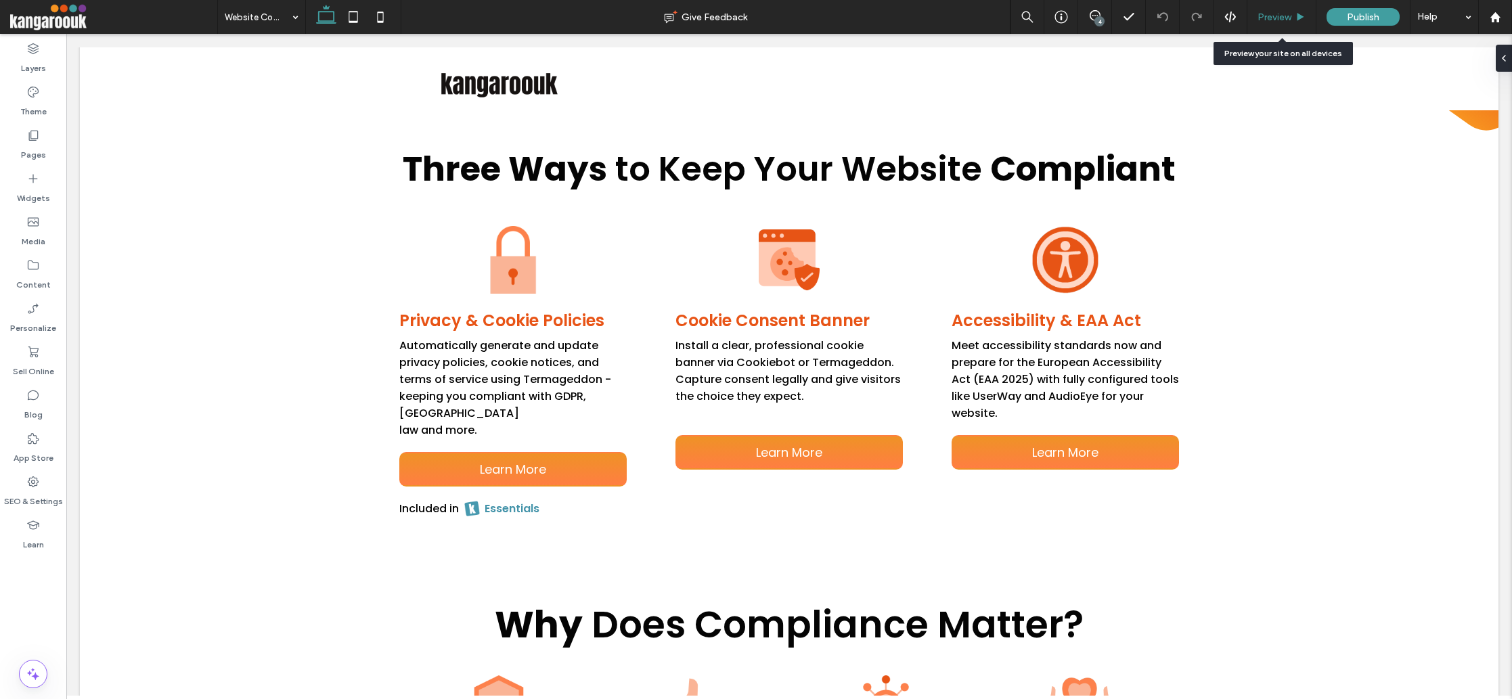
click at [1290, 10] on div "Preview" at bounding box center [1282, 17] width 69 height 34
click at [1275, 16] on span "Preview" at bounding box center [1275, 18] width 34 height 12
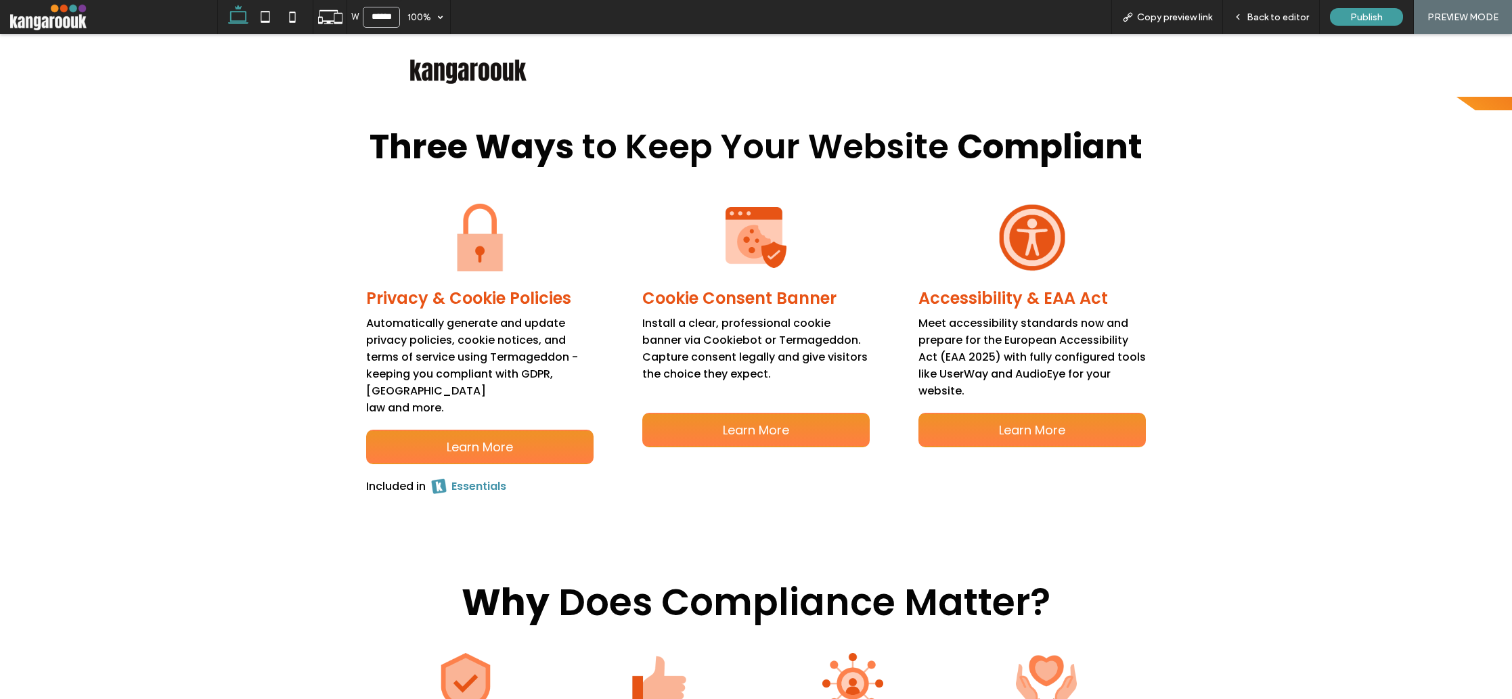
scroll to position [949, 0]
